Goal: Task Accomplishment & Management: Manage account settings

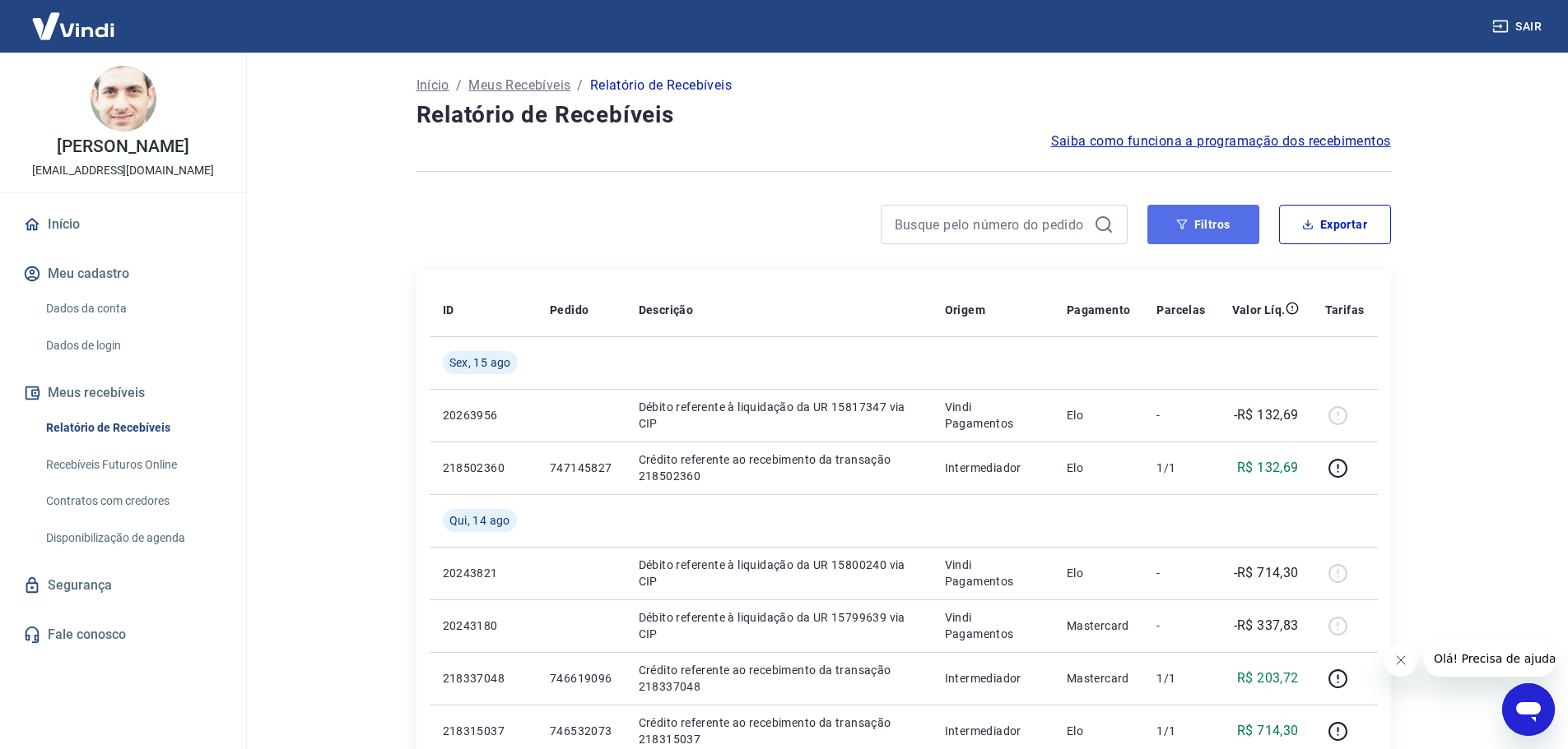
click at [1207, 218] on button "Filtros" at bounding box center [1203, 225] width 112 height 40
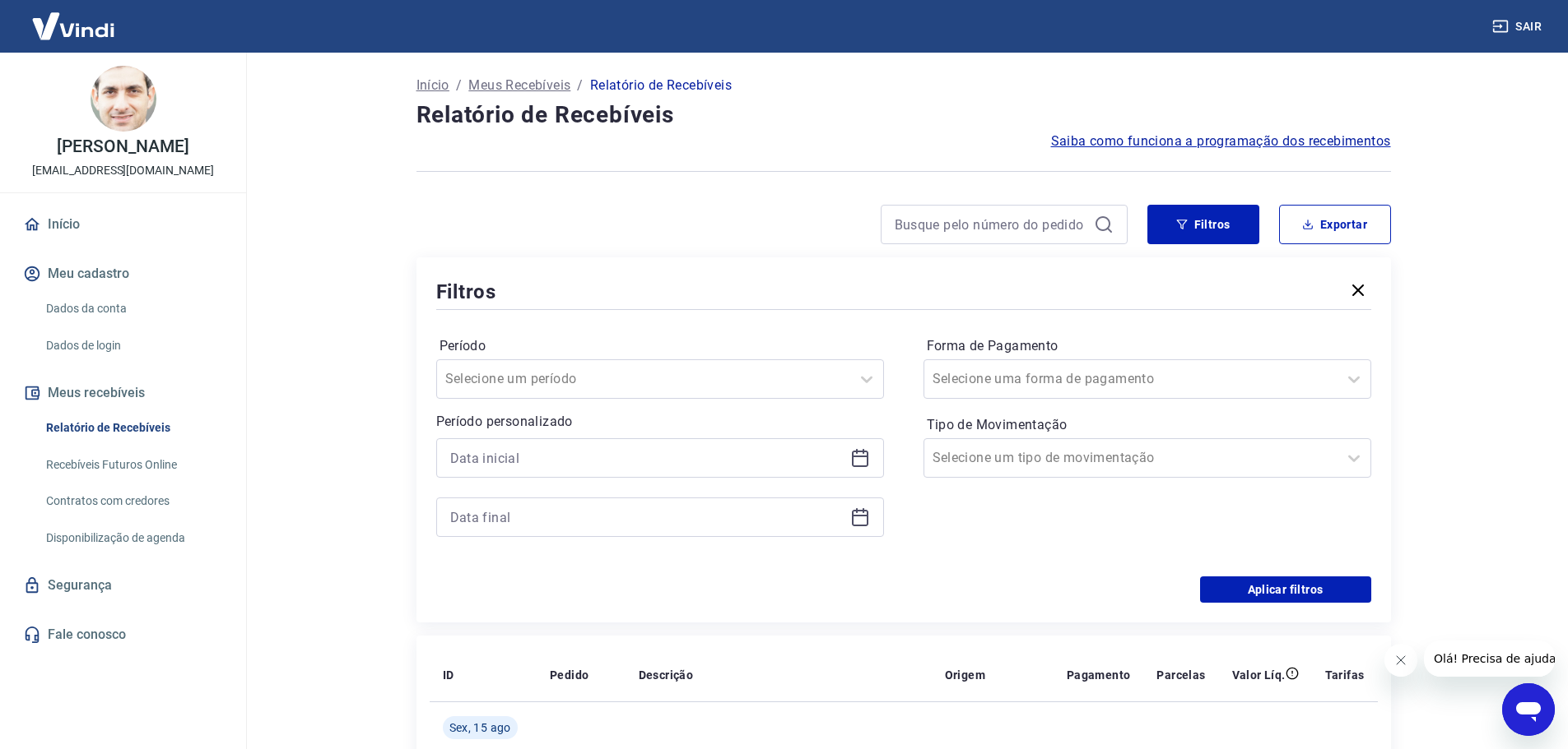
click at [864, 356] on div "Período Selecione um período" at bounding box center [660, 366] width 448 height 66
click at [863, 374] on icon at bounding box center [866, 379] width 20 height 20
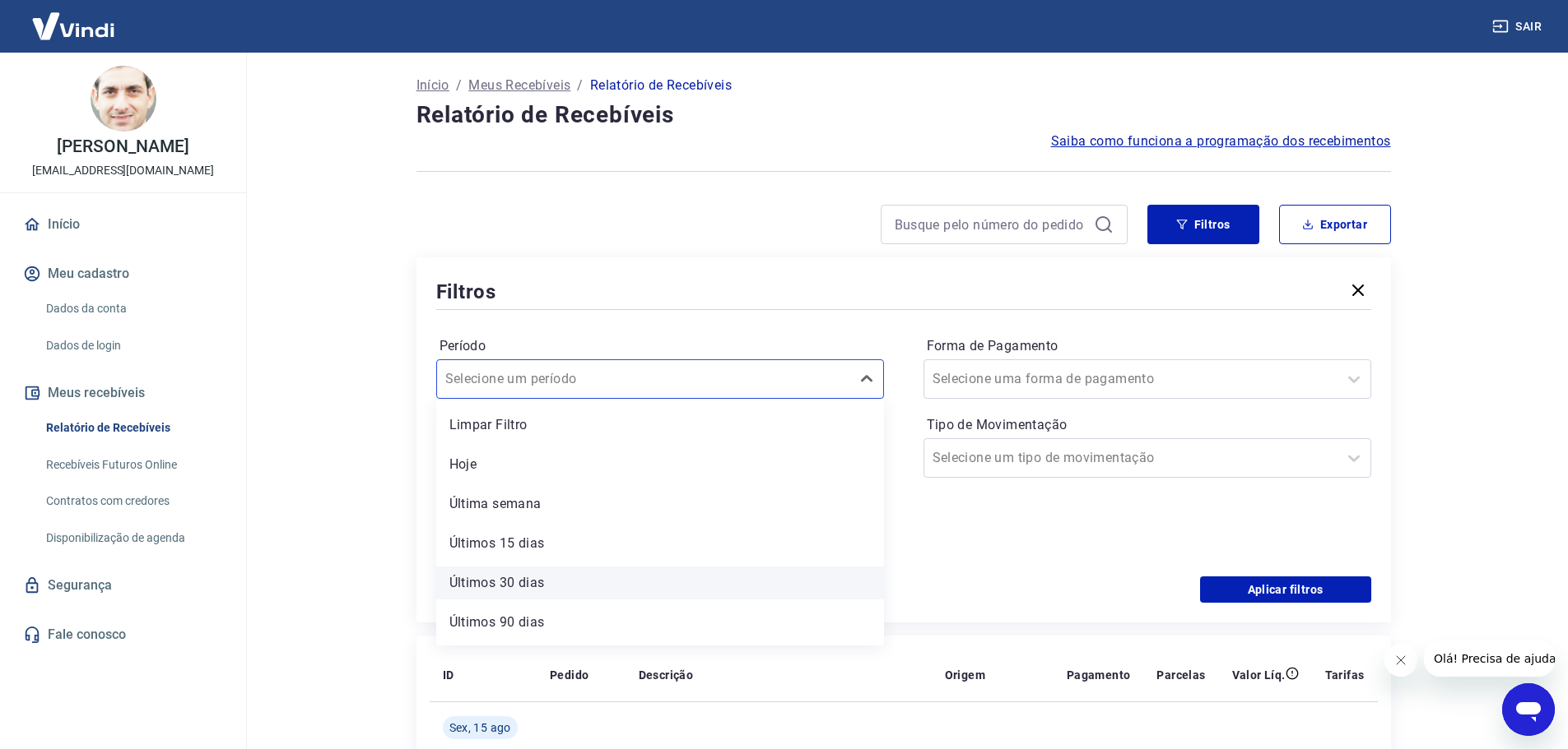
scroll to position [36, 0]
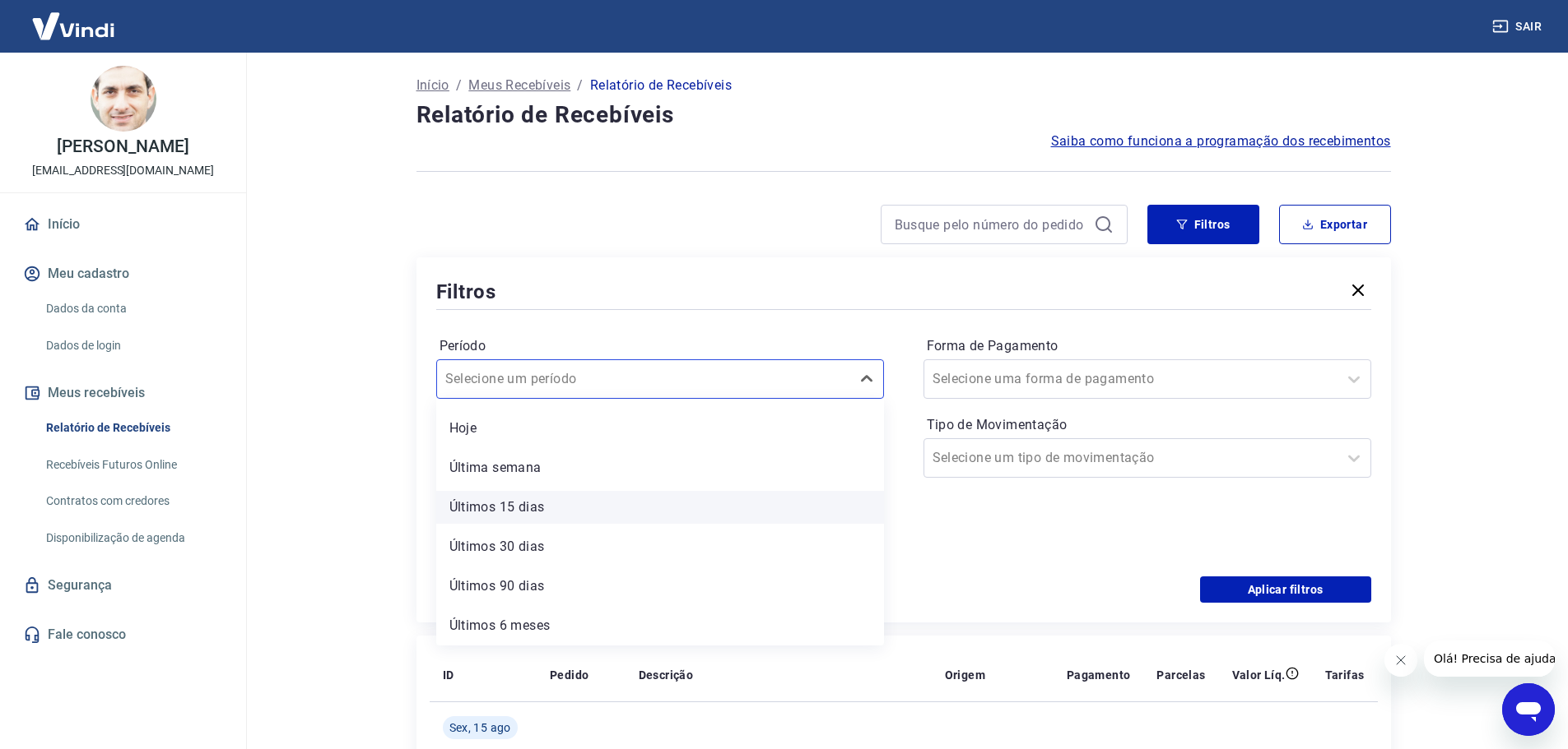
click at [533, 512] on div "Últimos 15 dias" at bounding box center [660, 508] width 448 height 33
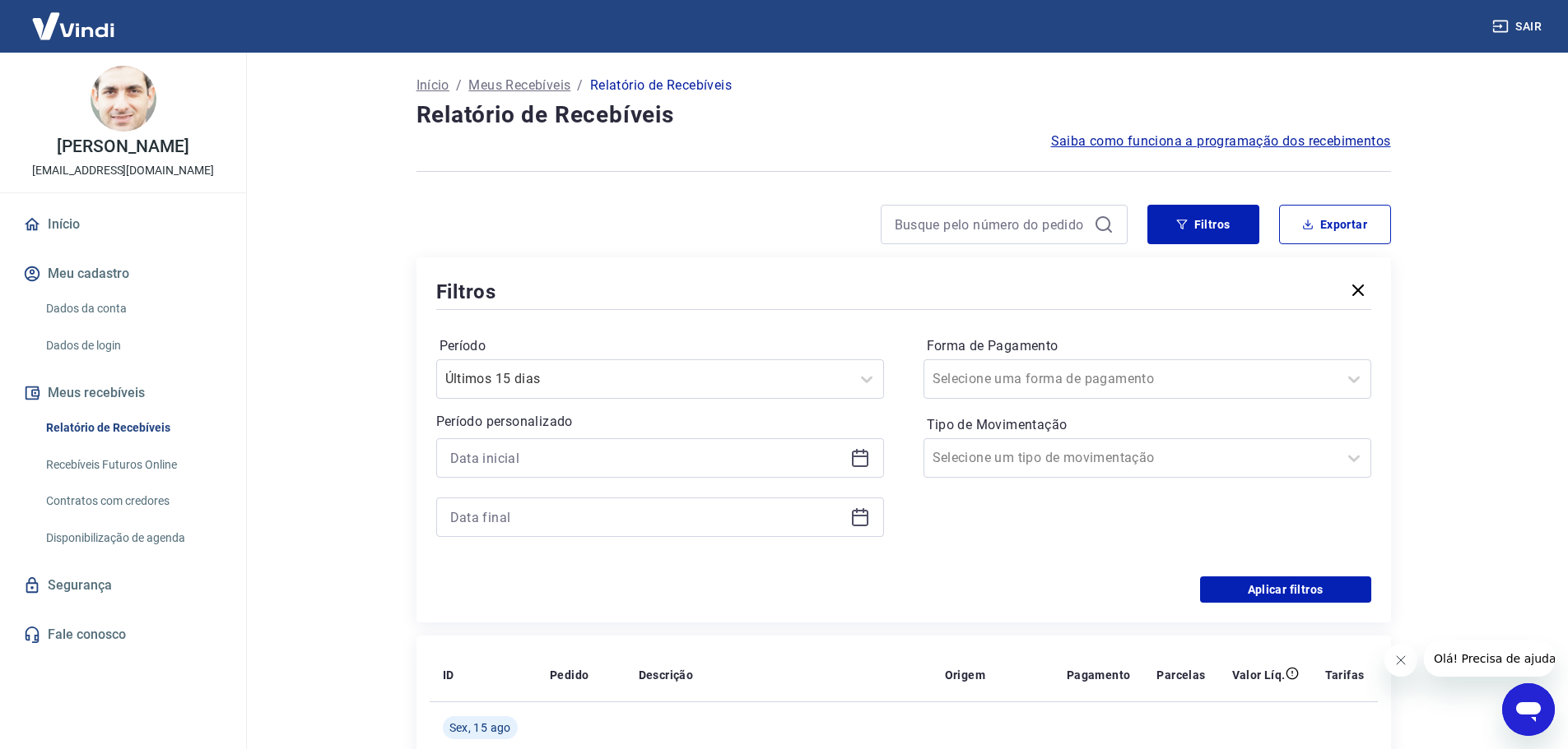
scroll to position [82, 0]
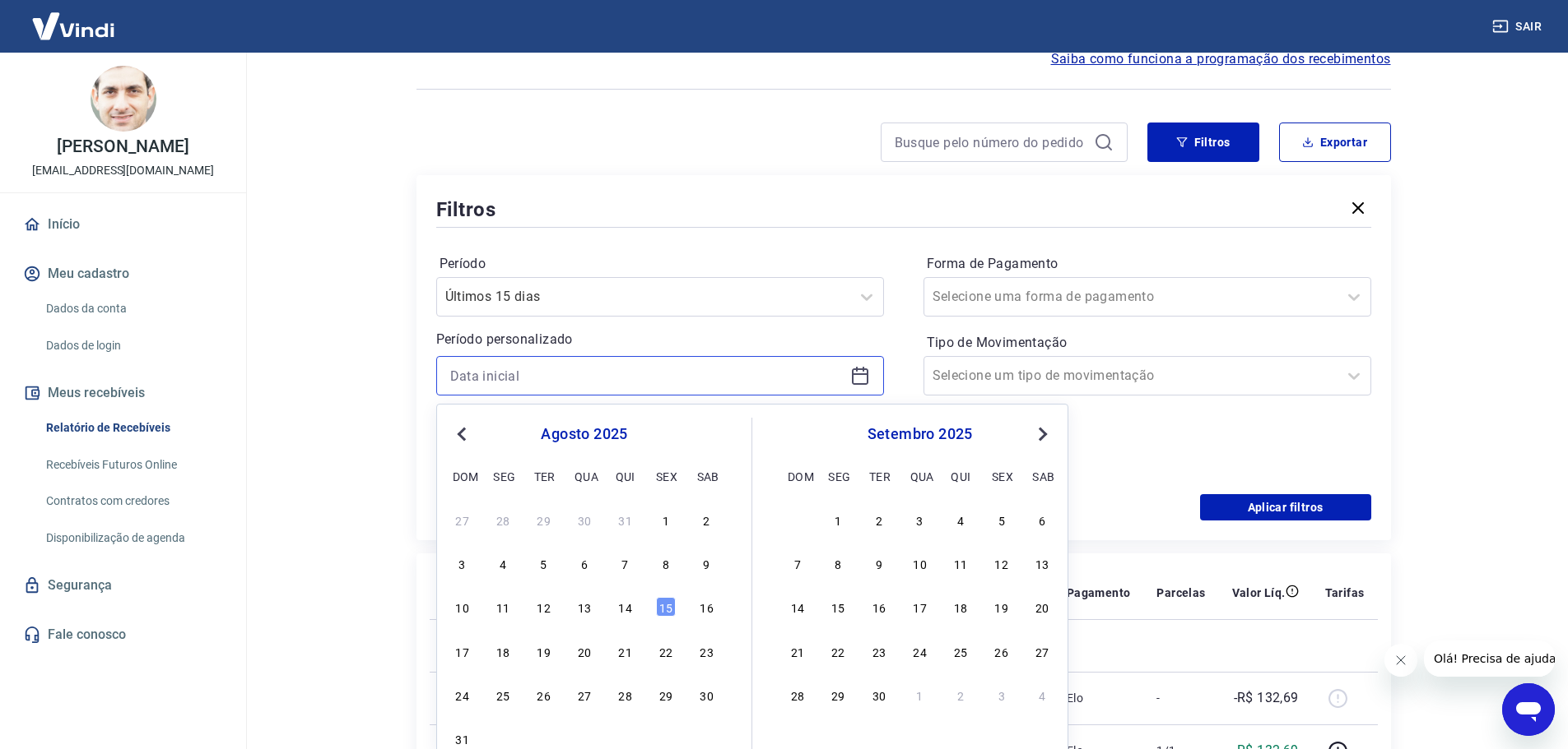
click at [829, 378] on input at bounding box center [647, 375] width 394 height 24
click at [666, 513] on div "1" at bounding box center [665, 519] width 20 height 20
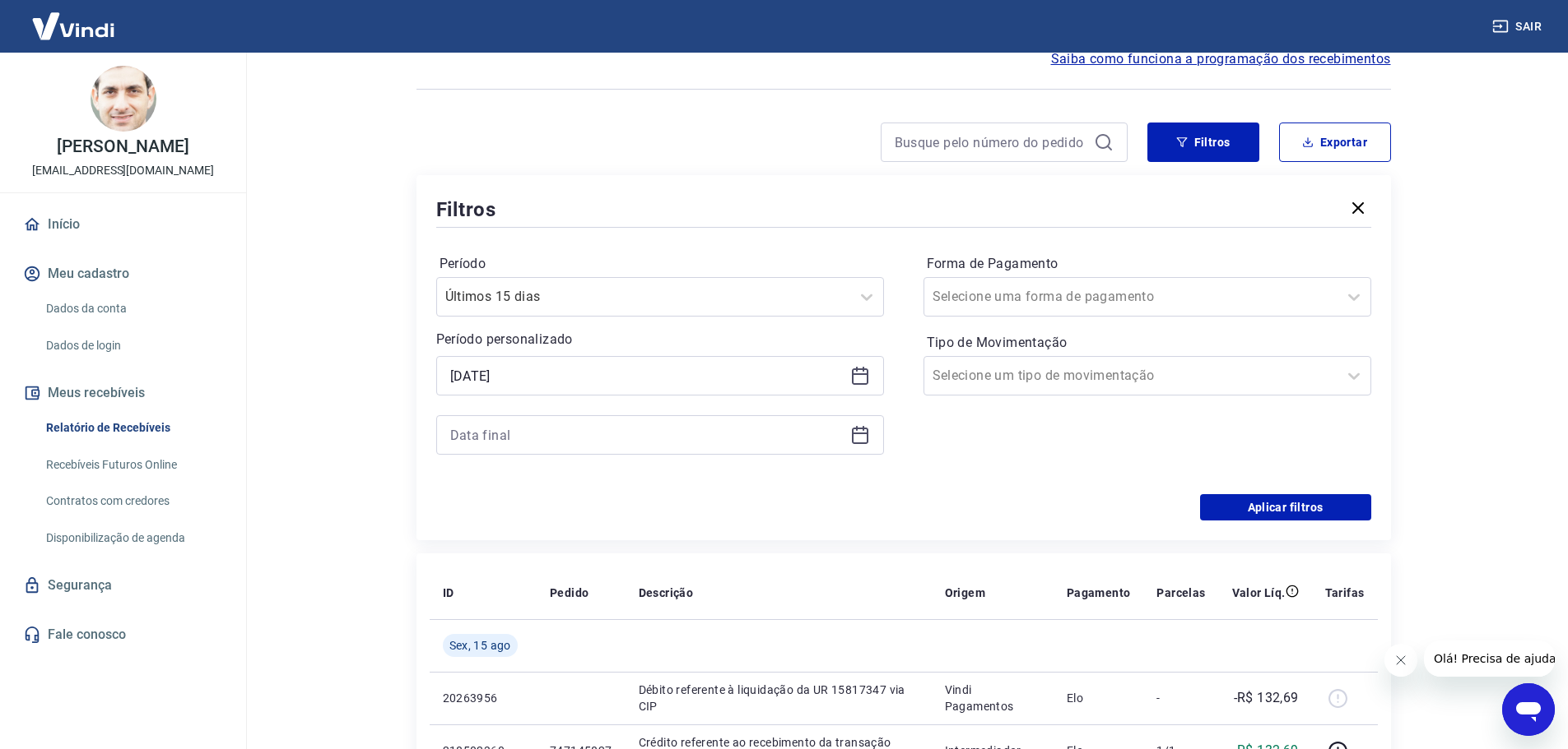
type input "[DATE]"
click at [705, 438] on input at bounding box center [647, 435] width 394 height 24
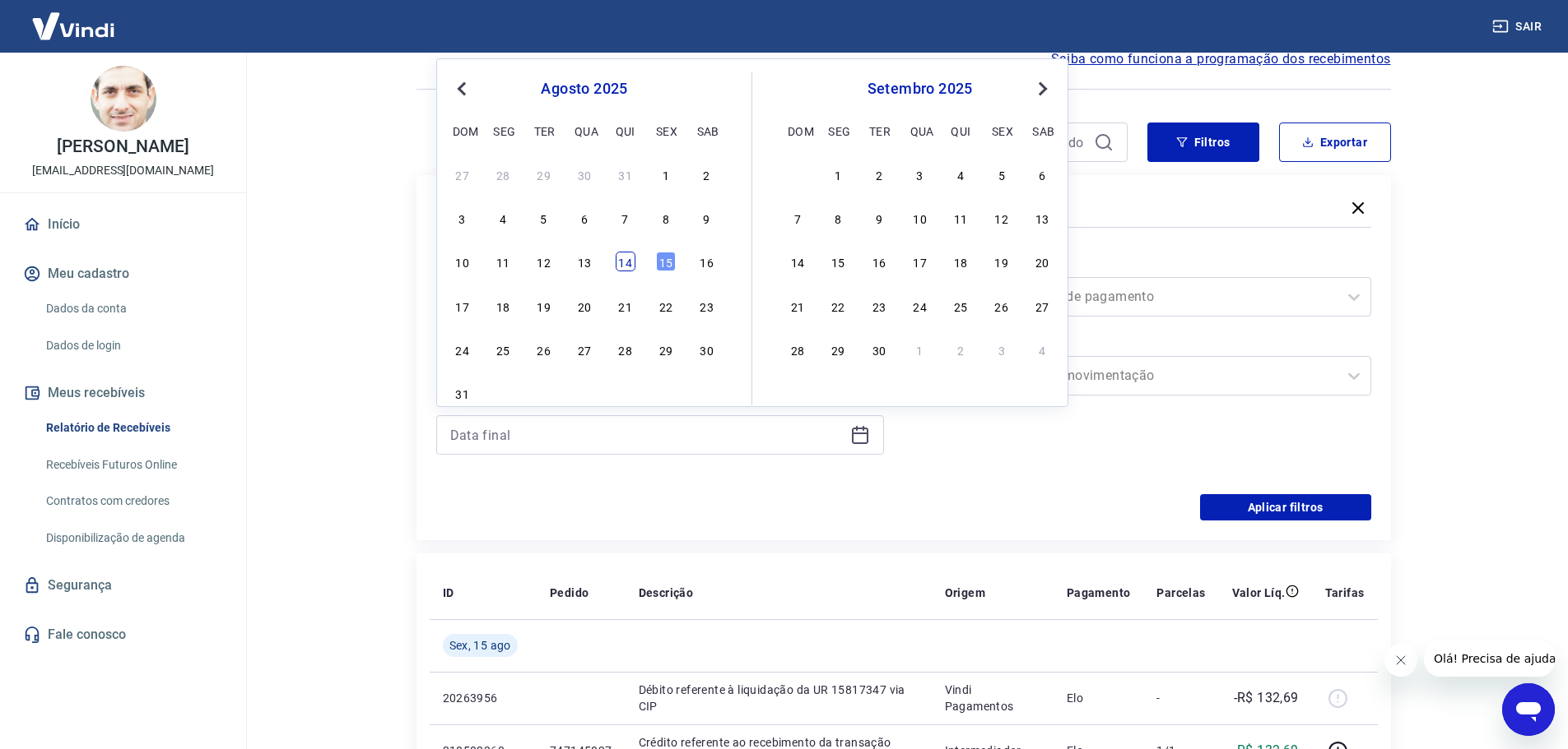
click at [634, 261] on div "14" at bounding box center [625, 261] width 20 height 20
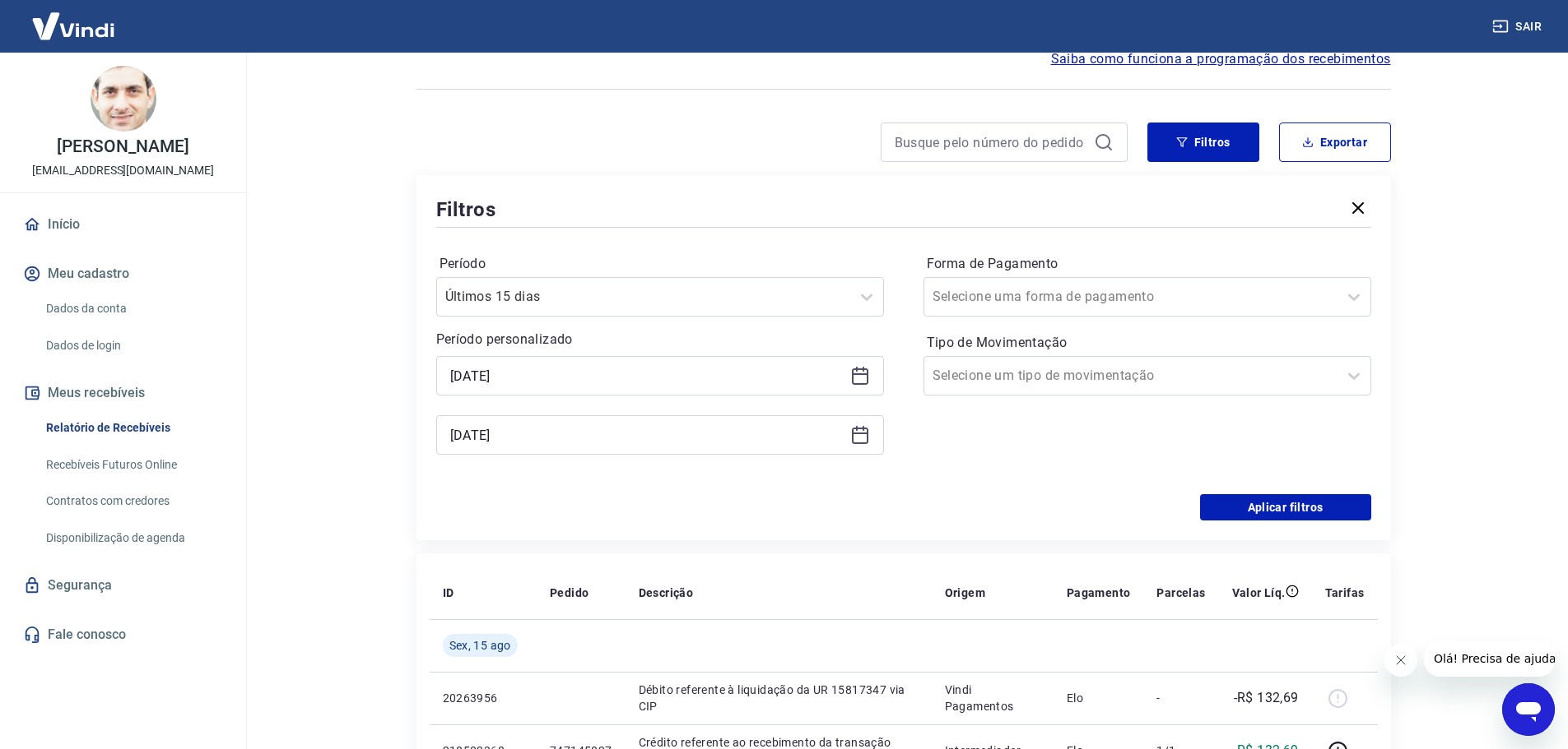
type input "[DATE]"
click at [1238, 511] on button "Aplicar filtros" at bounding box center [1285, 507] width 171 height 26
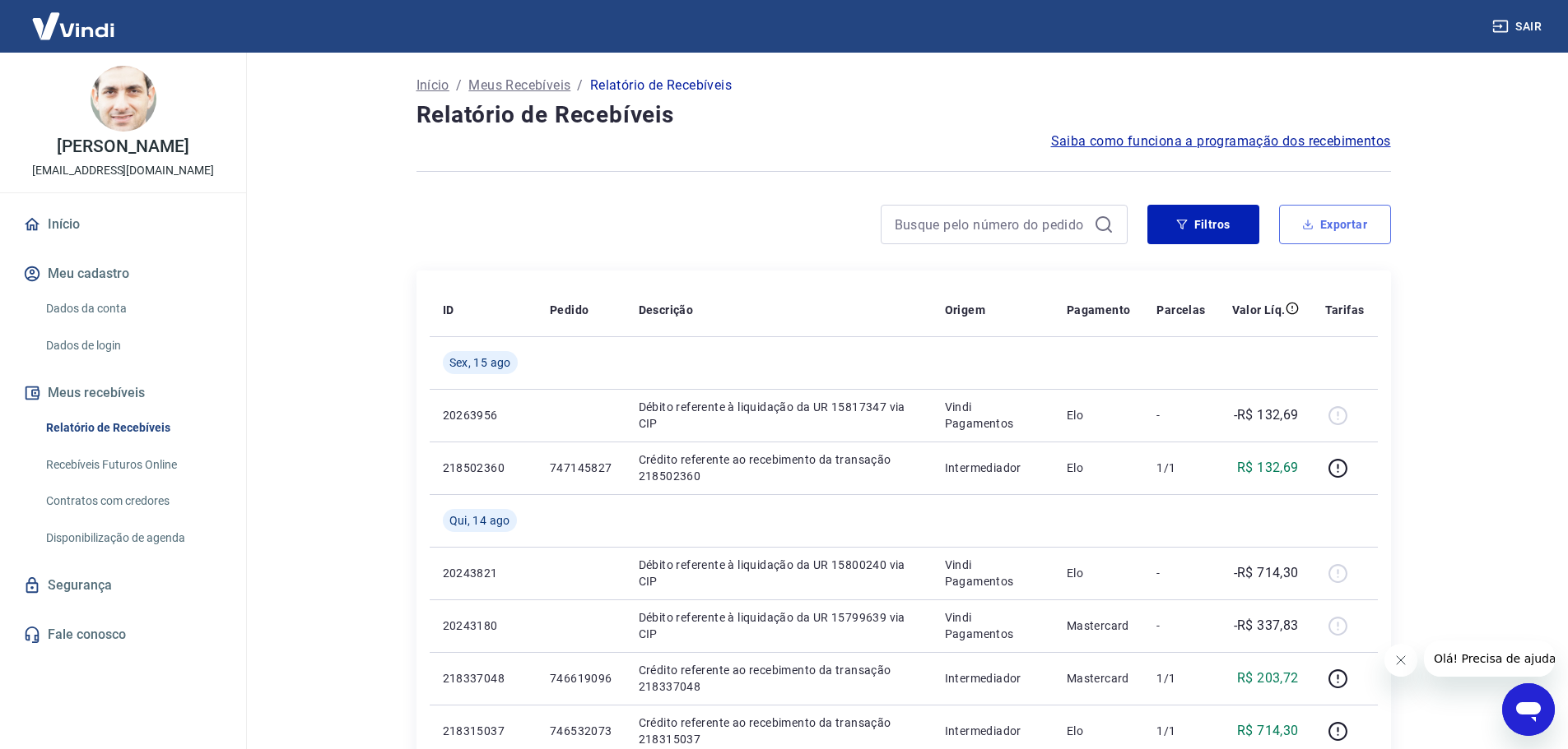
click at [1318, 220] on button "Exportar" at bounding box center [1335, 225] width 112 height 40
type input "[DATE]"
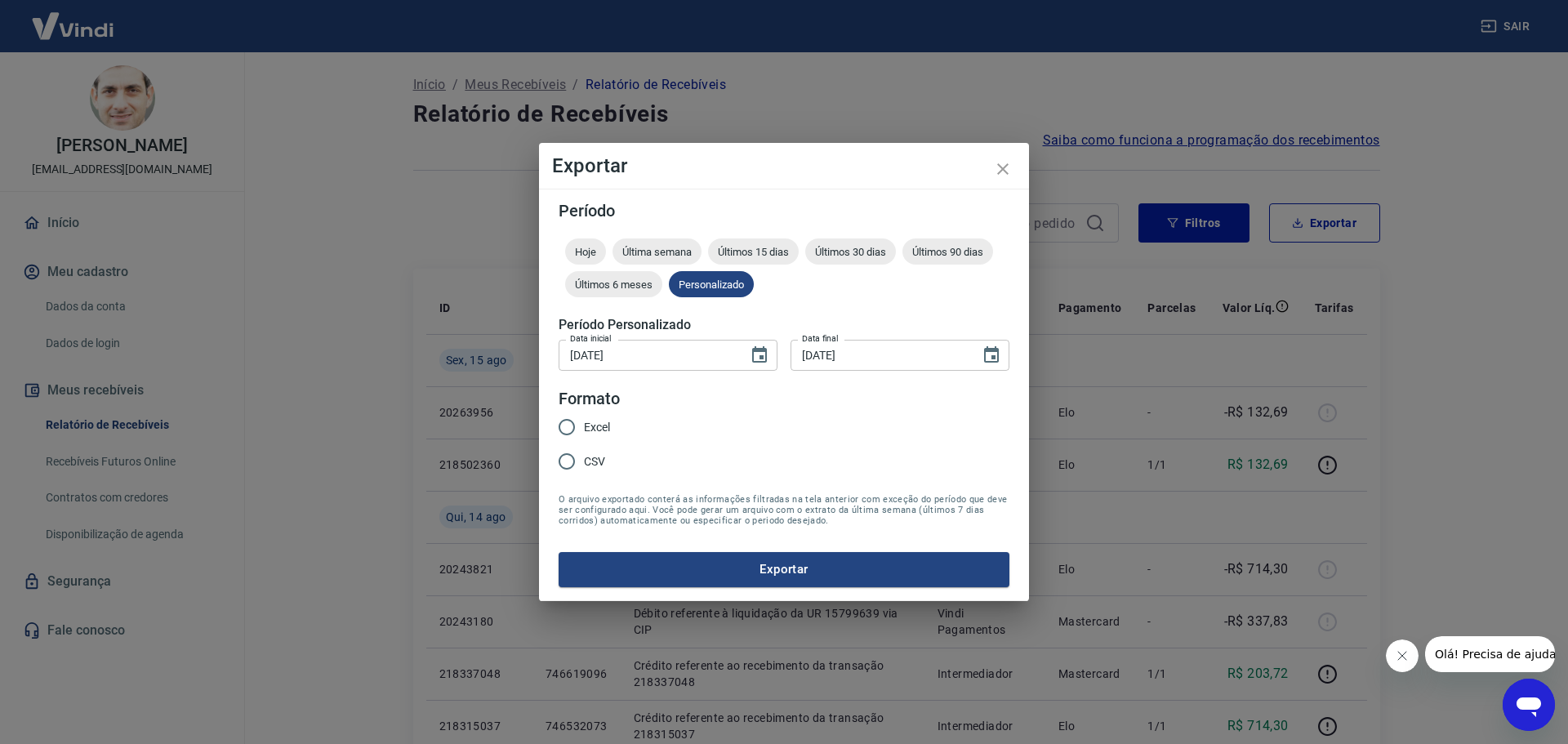
click at [606, 432] on span "Excel" at bounding box center [596, 428] width 26 height 17
click at [583, 432] on input "Excel" at bounding box center [567, 427] width 34 height 34
radio input "true"
click at [777, 572] on button "Exportar" at bounding box center [784, 569] width 451 height 34
